Goal: Navigation & Orientation: Find specific page/section

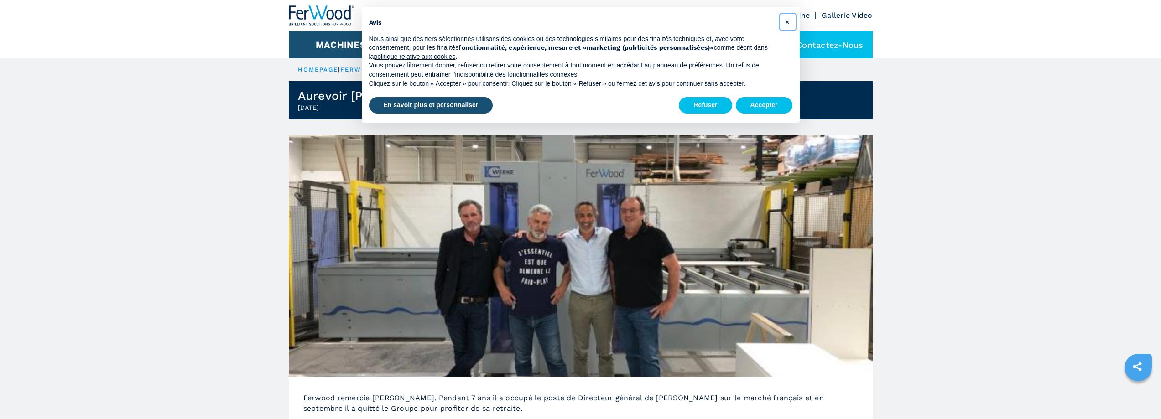
click at [790, 22] on span "×" at bounding box center [787, 21] width 5 height 11
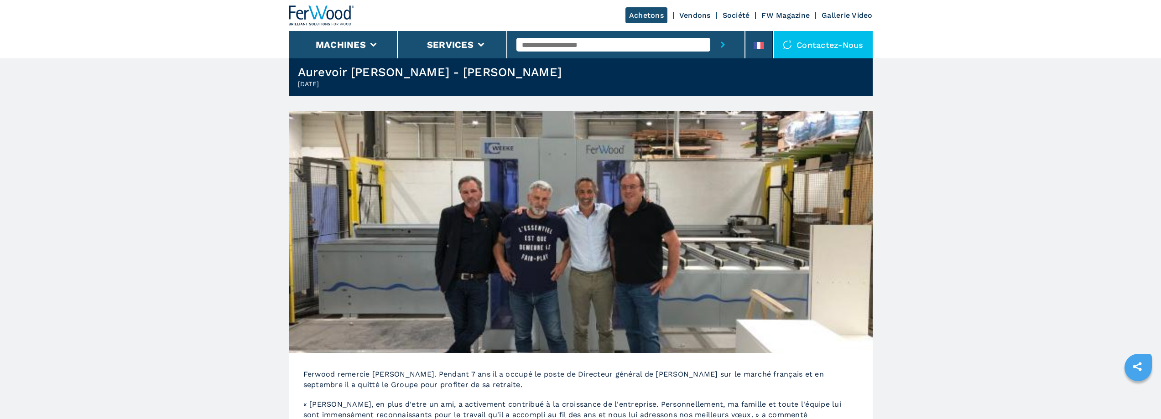
scroll to position [46, 0]
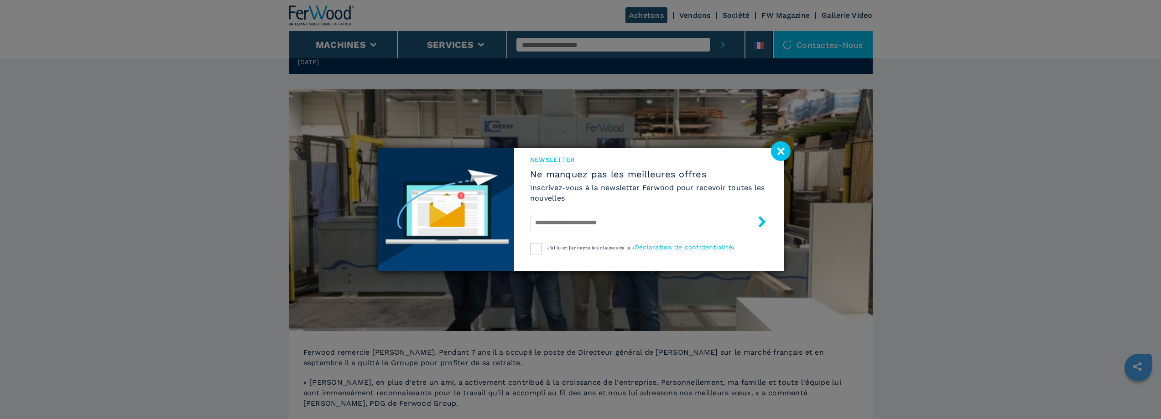
click at [779, 151] on image at bounding box center [781, 151] width 20 height 20
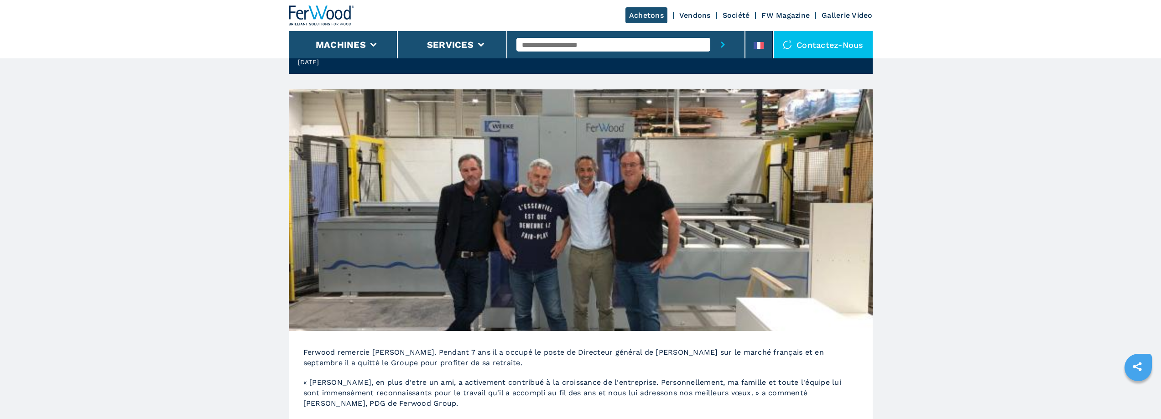
click at [727, 16] on link "Société" at bounding box center [736, 15] width 27 height 9
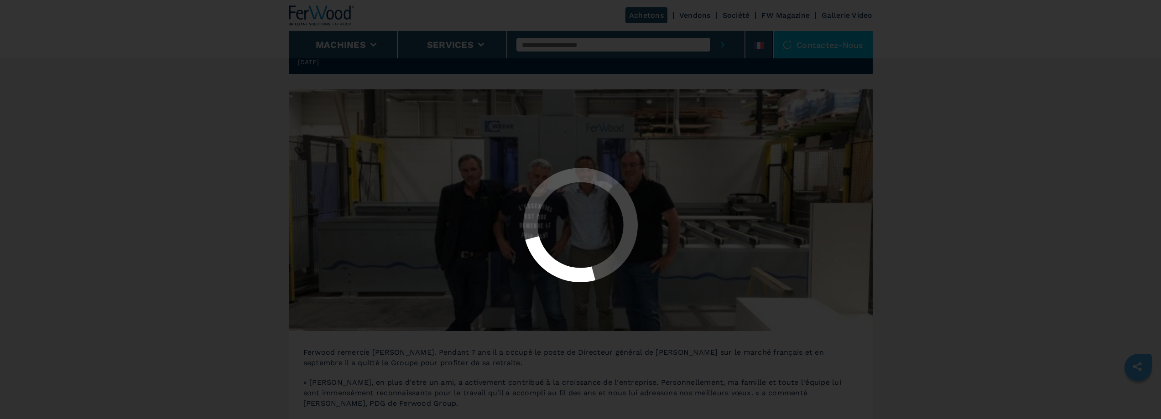
scroll to position [0, 0]
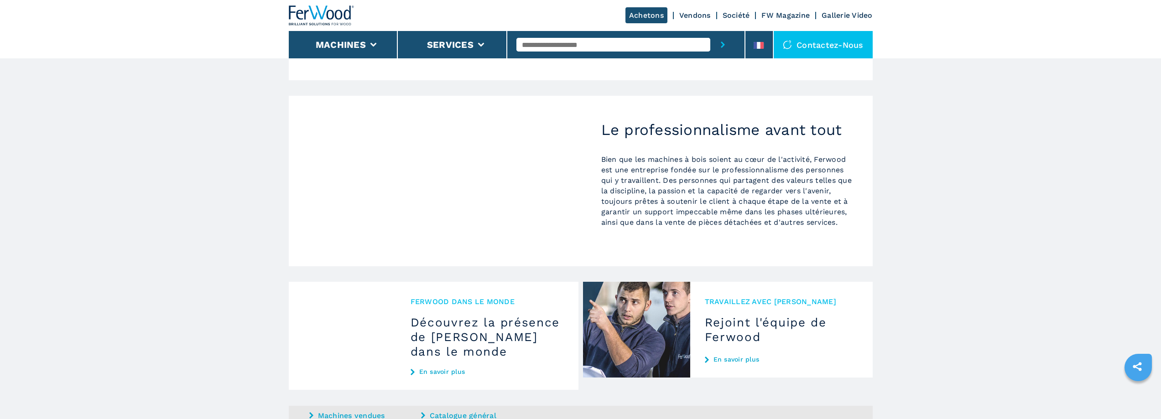
scroll to position [912, 0]
